Goal: Task Accomplishment & Management: Manage account settings

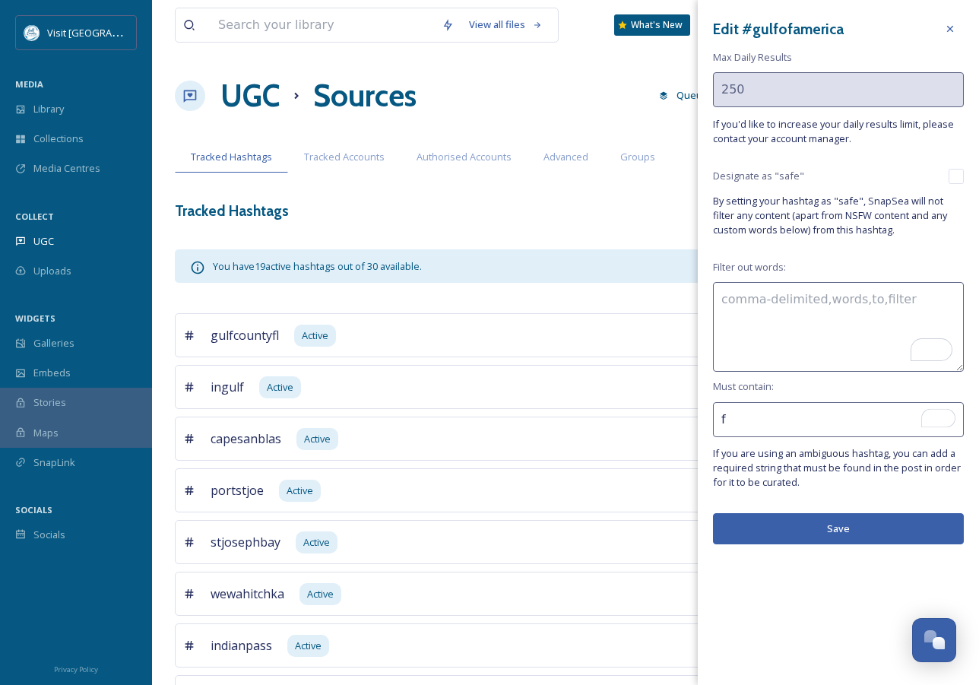
scroll to position [709, 0]
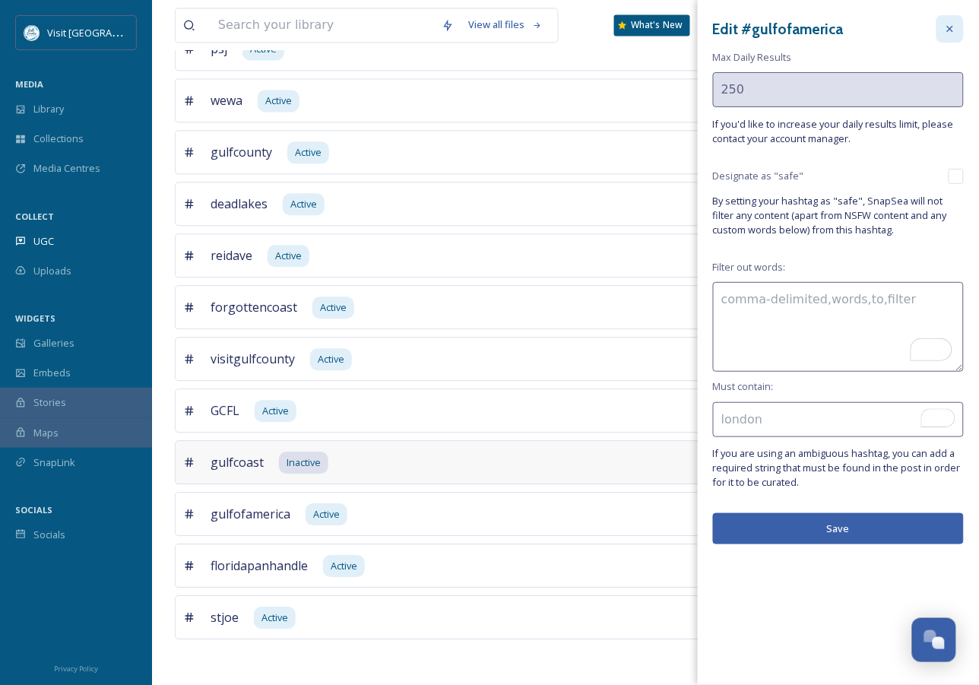
click at [950, 27] on icon at bounding box center [950, 29] width 12 height 12
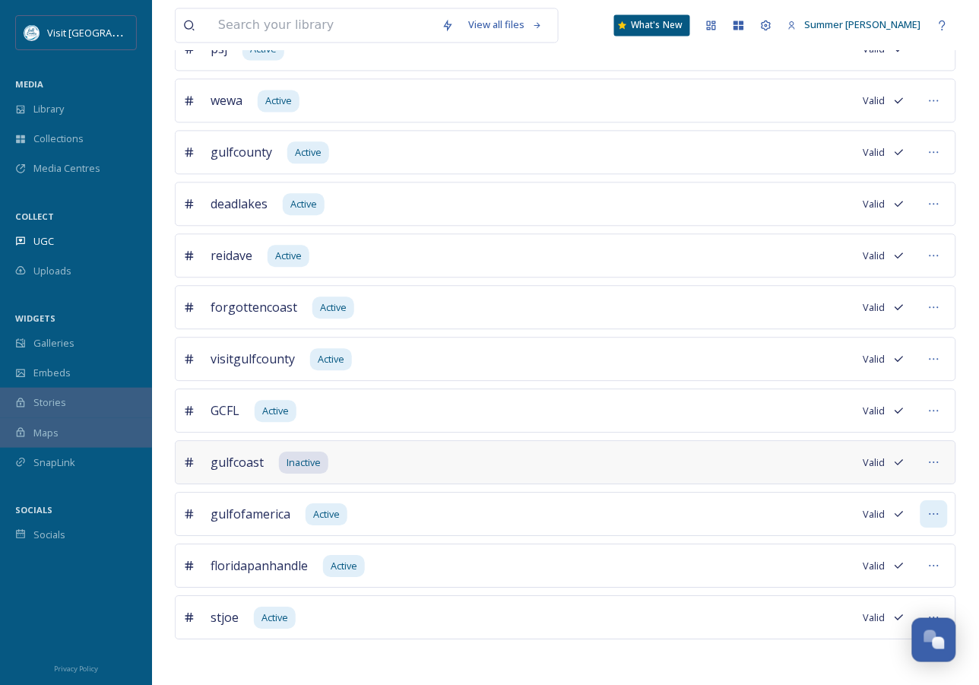
click at [929, 511] on icon at bounding box center [934, 514] width 12 height 12
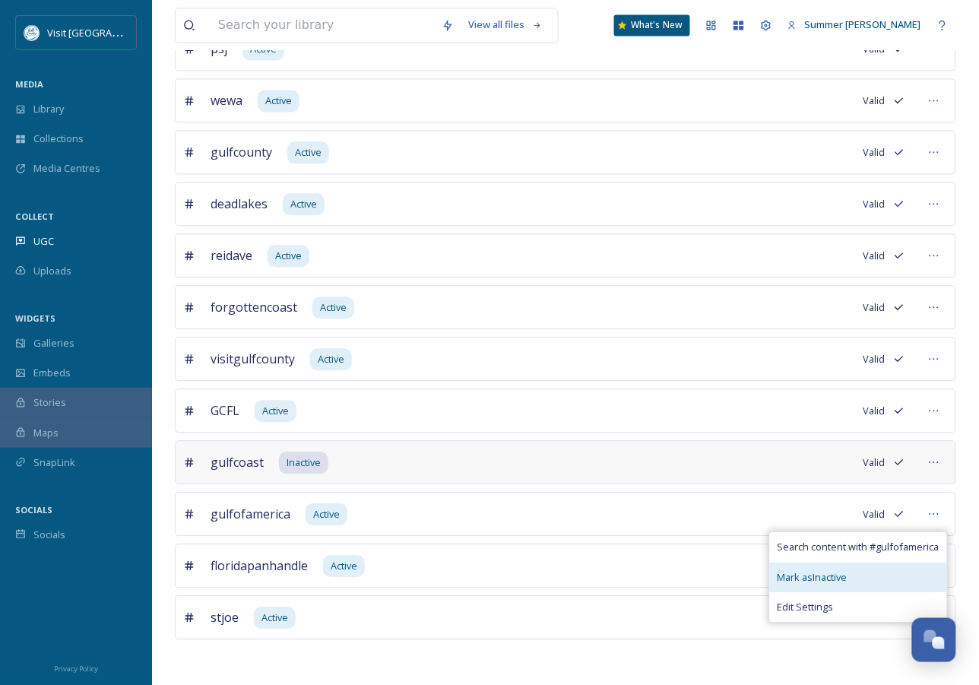
click at [802, 579] on span "Mark as Inactive" at bounding box center [813, 577] width 70 height 14
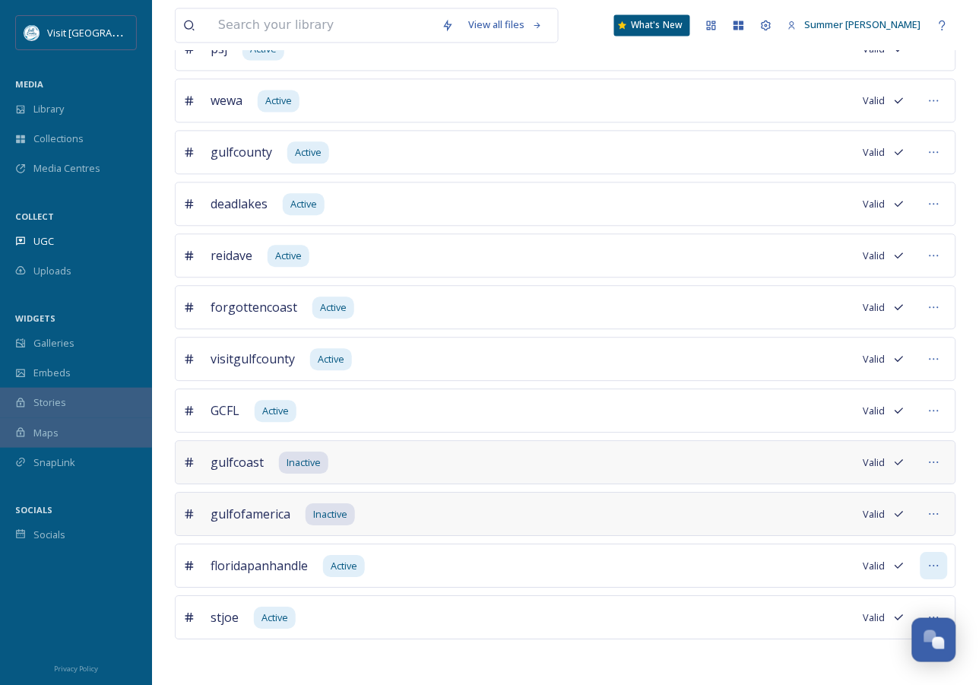
click at [934, 570] on icon at bounding box center [934, 566] width 12 height 12
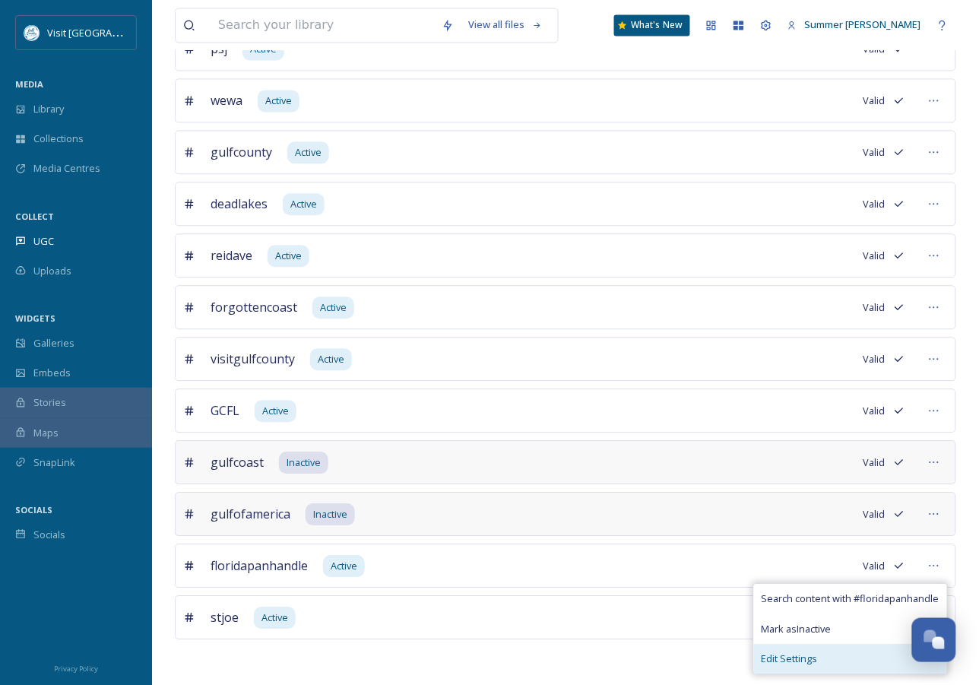
click at [777, 657] on span "Edit Settings" at bounding box center [790, 659] width 56 height 14
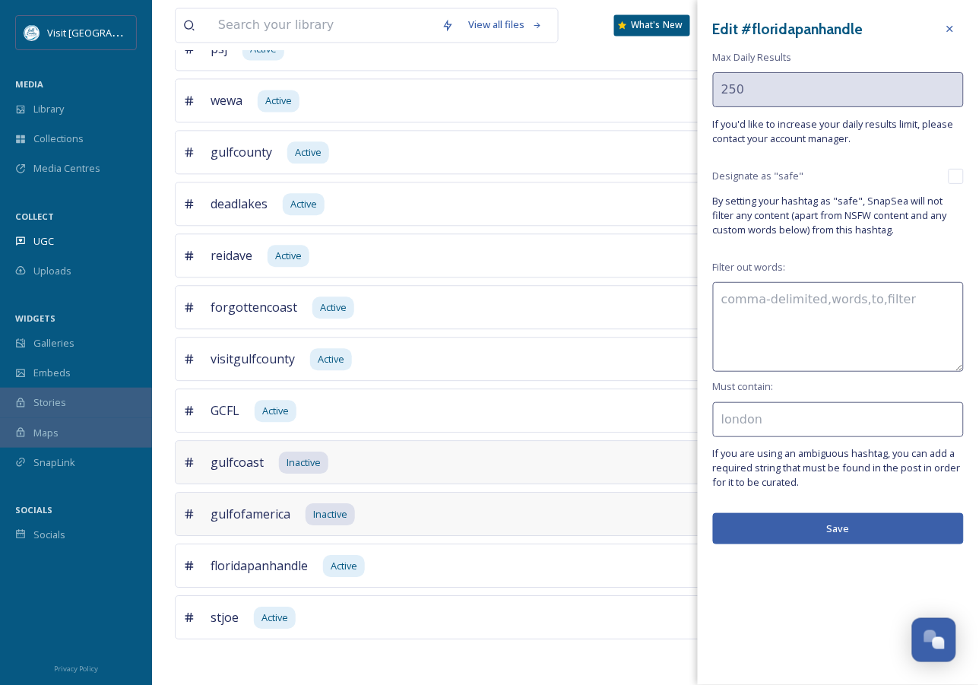
click at [782, 317] on textarea at bounding box center [838, 327] width 251 height 90
click at [907, 300] on textarea "pensacola, destin, fortwalton," at bounding box center [838, 327] width 251 height 90
click at [850, 530] on button "Save" at bounding box center [838, 528] width 251 height 31
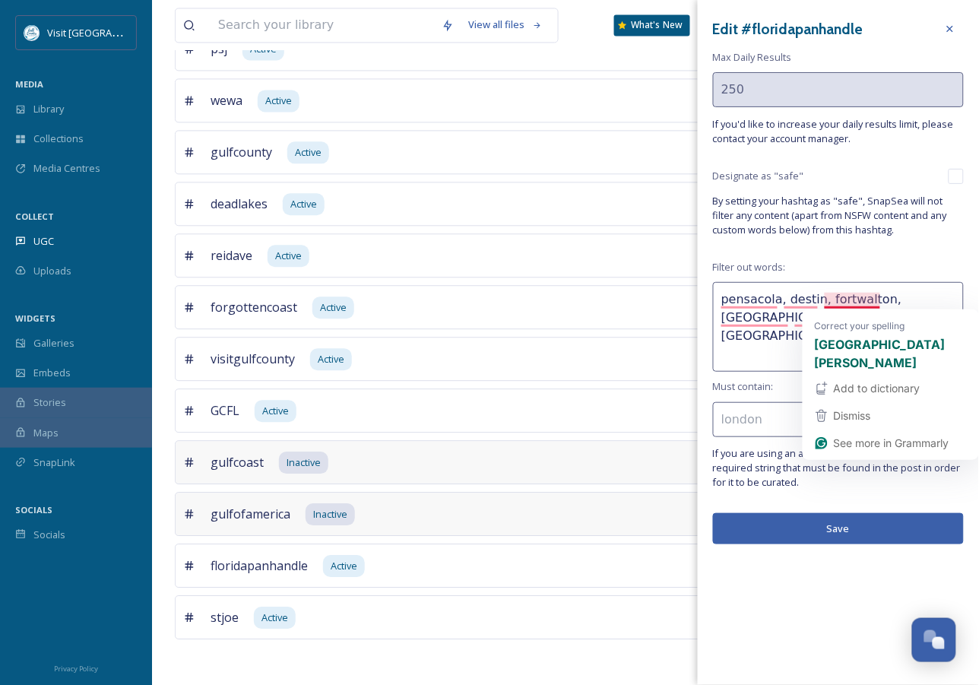
click at [767, 342] on textarea "pensacola, destin, fortwalton, [GEOGRAPHIC_DATA], [GEOGRAPHIC_DATA]" at bounding box center [838, 327] width 251 height 90
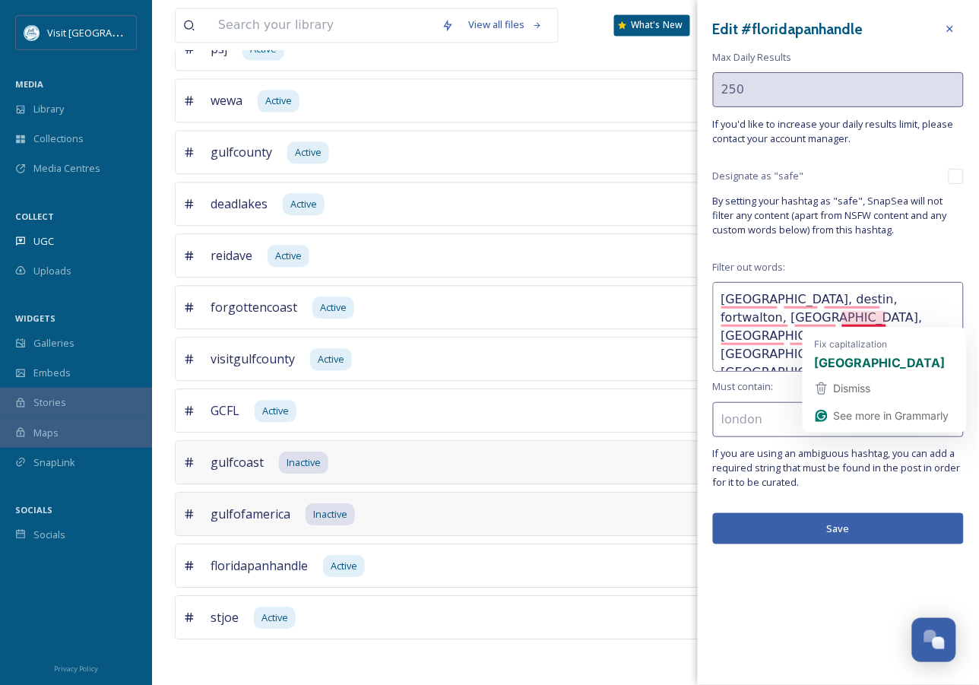
click at [752, 366] on textarea "[GEOGRAPHIC_DATA], destin, fortwalton, [GEOGRAPHIC_DATA], [GEOGRAPHIC_DATA], [G…" at bounding box center [838, 327] width 251 height 90
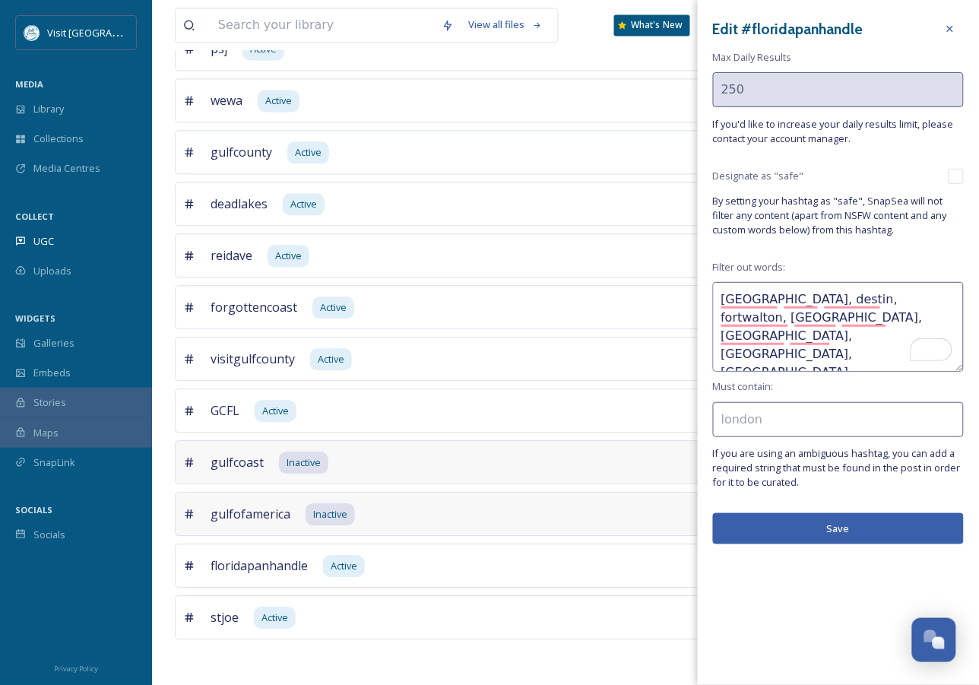
type textarea "[GEOGRAPHIC_DATA], destin, fortwalton, [GEOGRAPHIC_DATA], [GEOGRAPHIC_DATA], [G…"
click at [859, 529] on button "Save" at bounding box center [838, 528] width 251 height 31
click at [843, 536] on button "Save" at bounding box center [838, 528] width 251 height 31
